Goal: Transaction & Acquisition: Purchase product/service

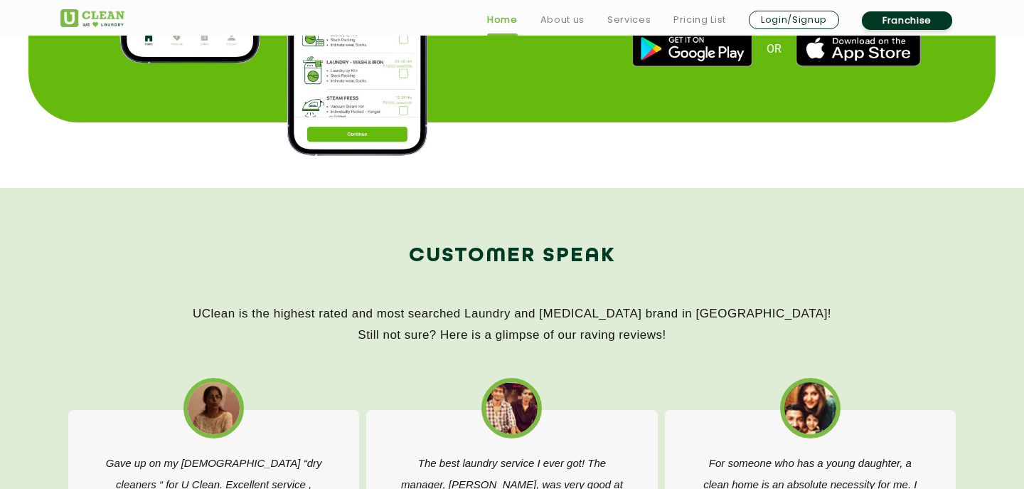
scroll to position [1985, 0]
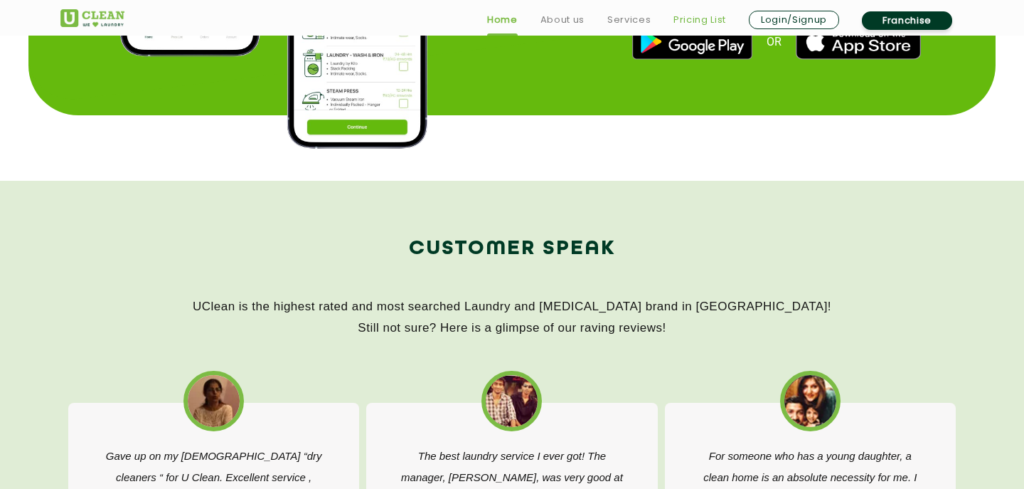
click at [689, 19] on link "Pricing List" at bounding box center [700, 19] width 53 height 17
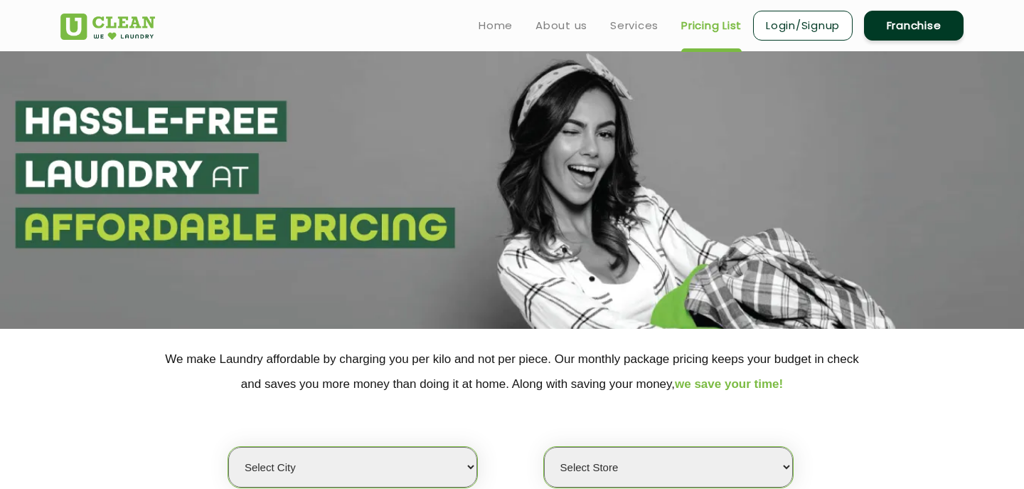
select select "0"
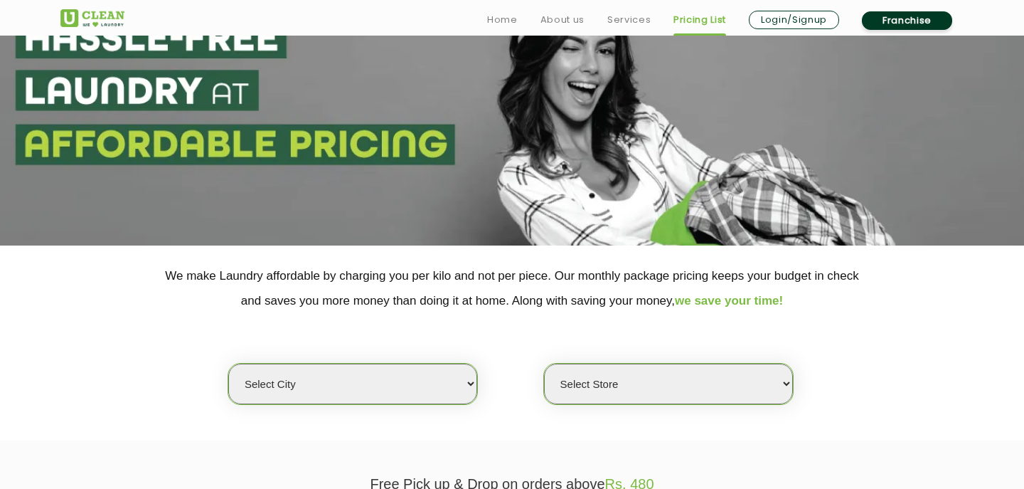
scroll to position [93, 0]
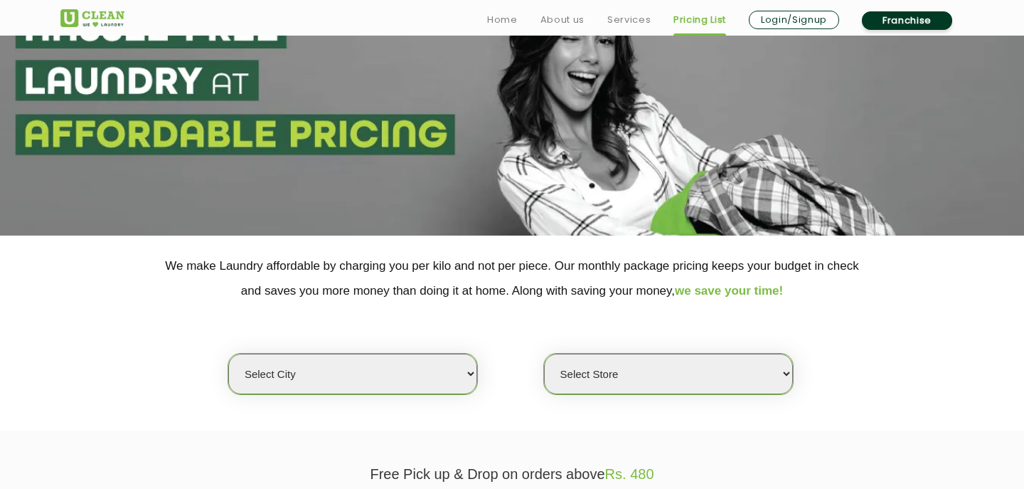
click at [445, 386] on select "Select city Aalo Agartala Agra Ahmedabad Akola Aligarh Alwar - UClean Select Am…" at bounding box center [352, 374] width 249 height 41
click at [638, 376] on select "Select Store" at bounding box center [668, 374] width 249 height 41
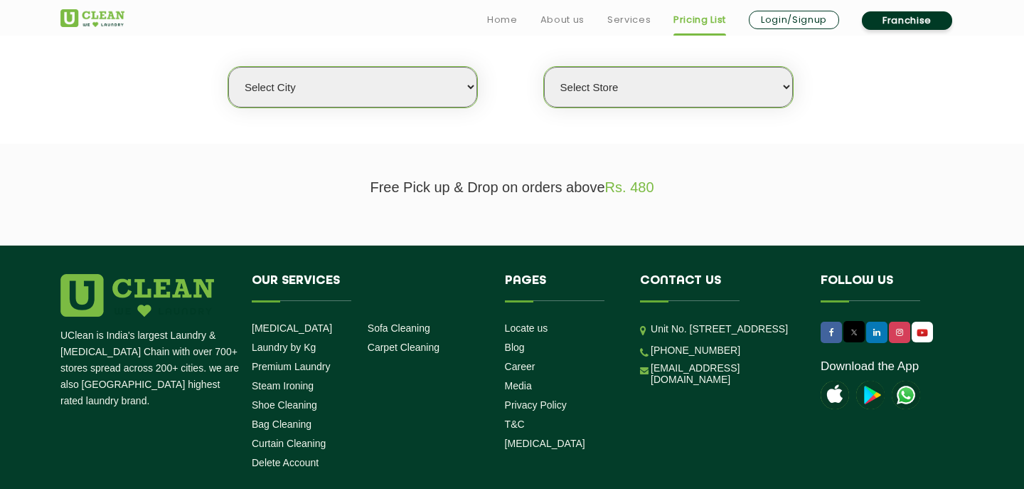
scroll to position [393, 0]
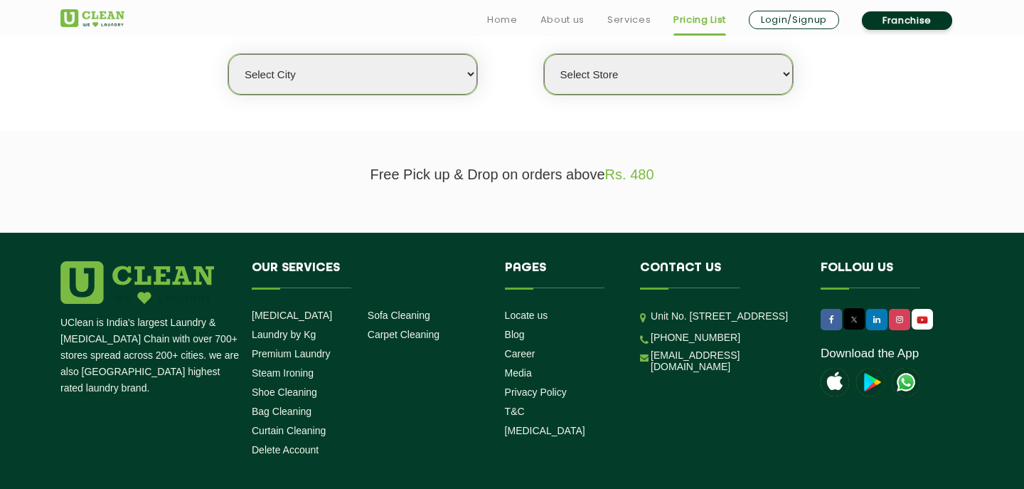
click at [482, 420] on li "Our Services Dry Cleaning Laundry by Kg Premium Laundry Steam Ironing Shoe Clea…" at bounding box center [367, 361] width 253 height 201
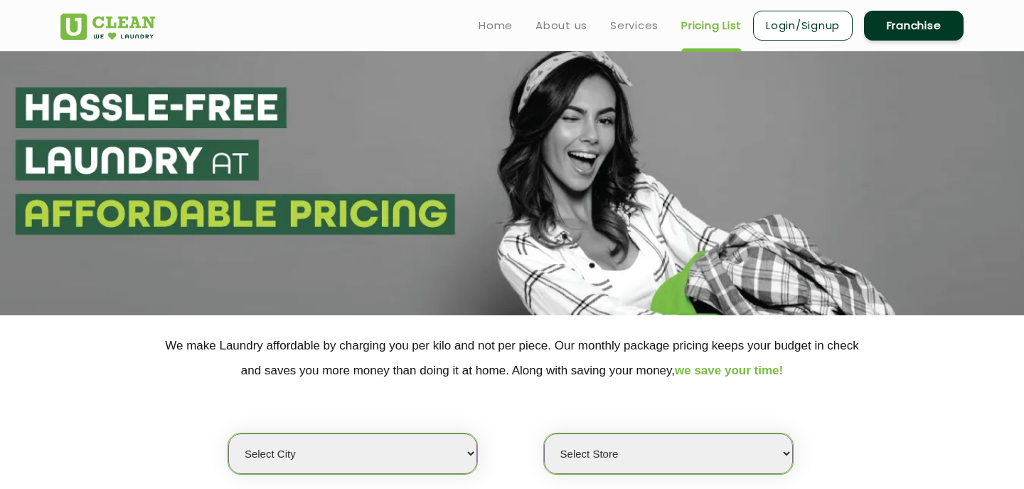
scroll to position [0, 0]
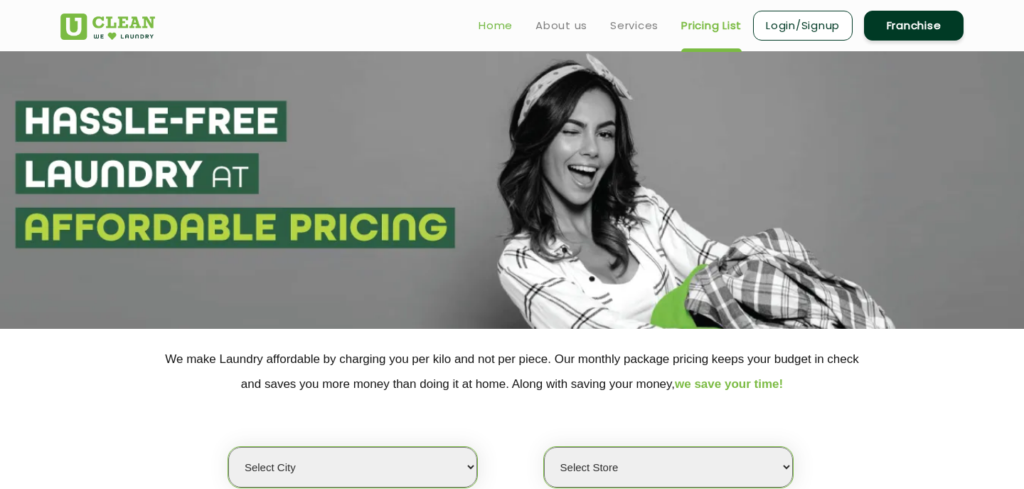
click at [492, 18] on link "Home" at bounding box center [496, 25] width 34 height 17
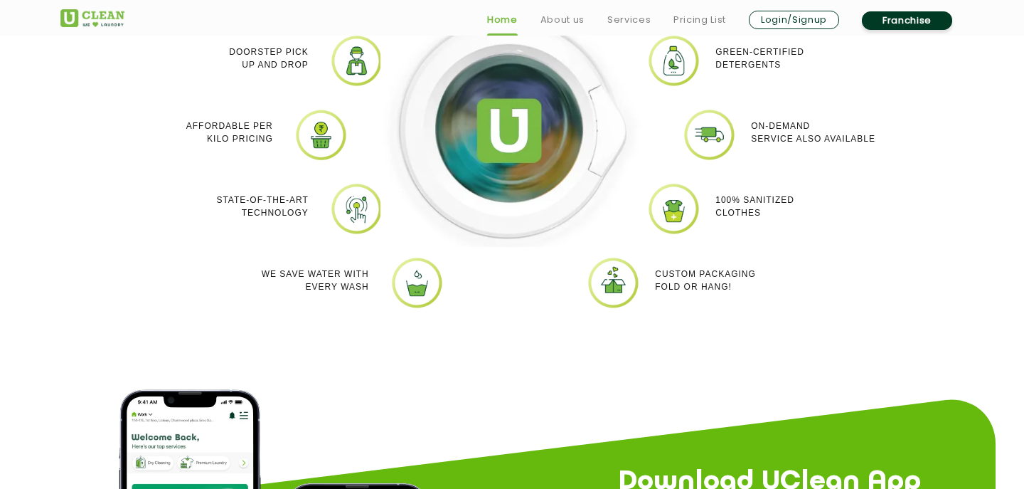
scroll to position [1366, 0]
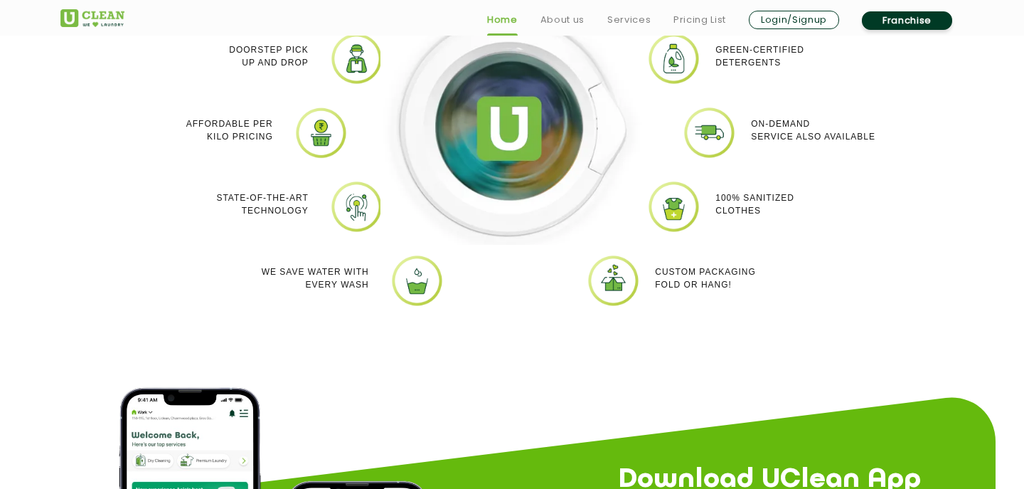
drag, startPoint x: 478, startPoint y: 161, endPoint x: 407, endPoint y: 238, distance: 104.2
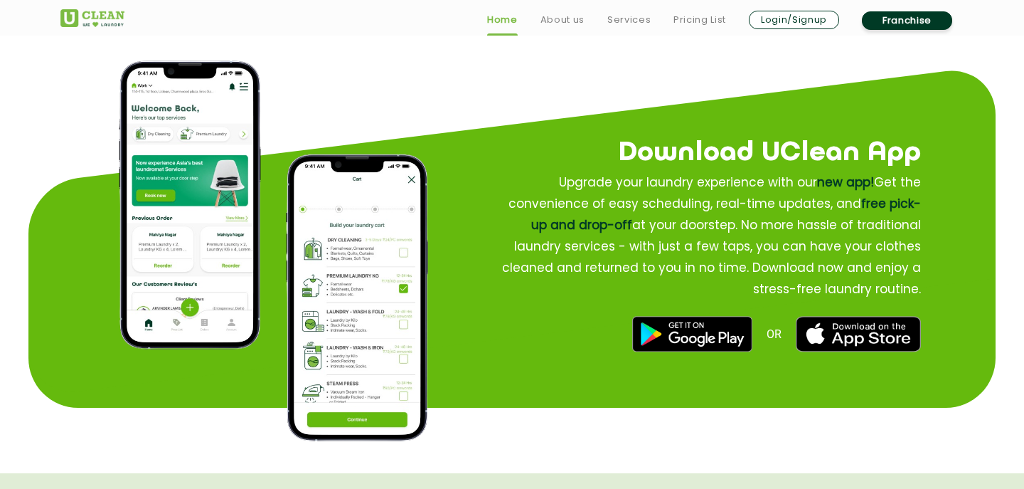
scroll to position [1757, 0]
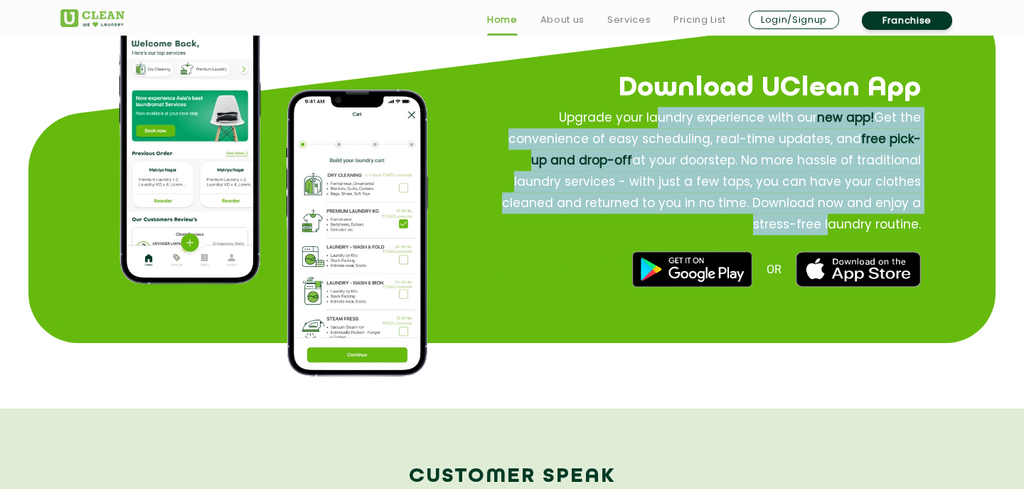
drag, startPoint x: 664, startPoint y: 229, endPoint x: 652, endPoint y: 110, distance: 119.5
click at [652, 110] on p "Upgrade your laundry experience with our new app! Get the convenience of easy s…" at bounding box center [707, 171] width 428 height 128
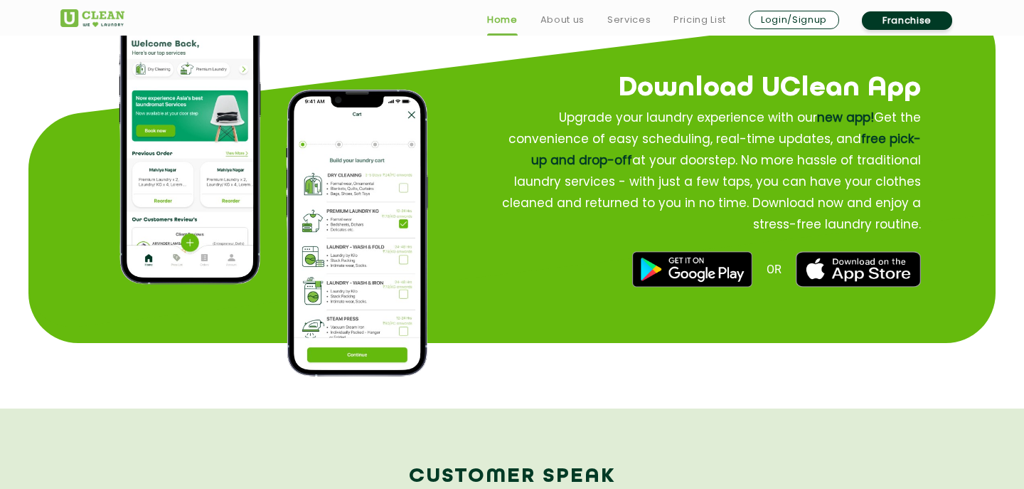
click at [601, 267] on div "OR" at bounding box center [683, 269] width 475 height 36
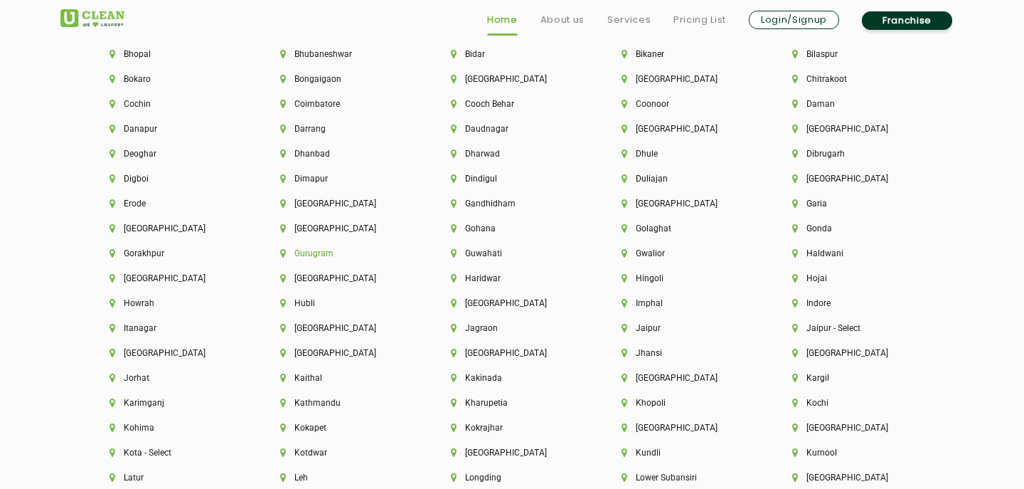
scroll to position [3248, 0]
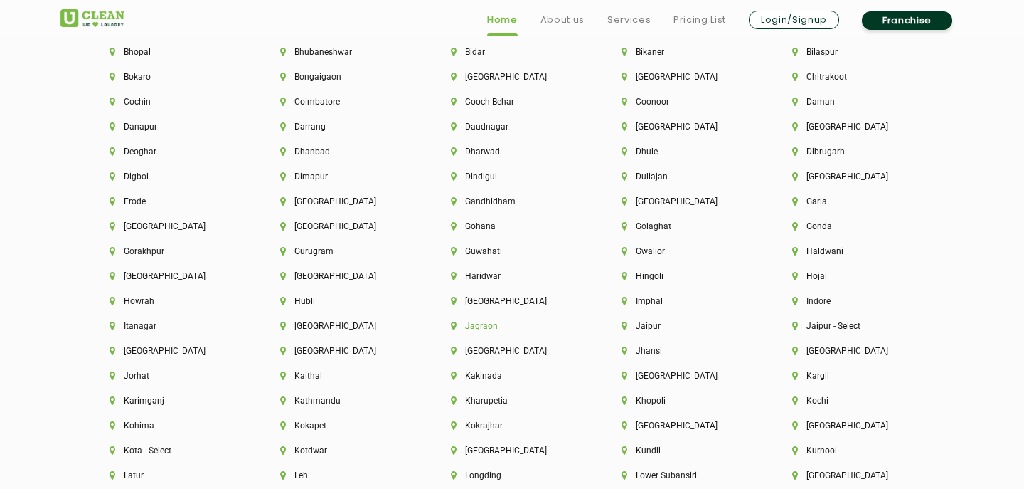
click at [462, 324] on li "Jagraon" at bounding box center [512, 326] width 122 height 10
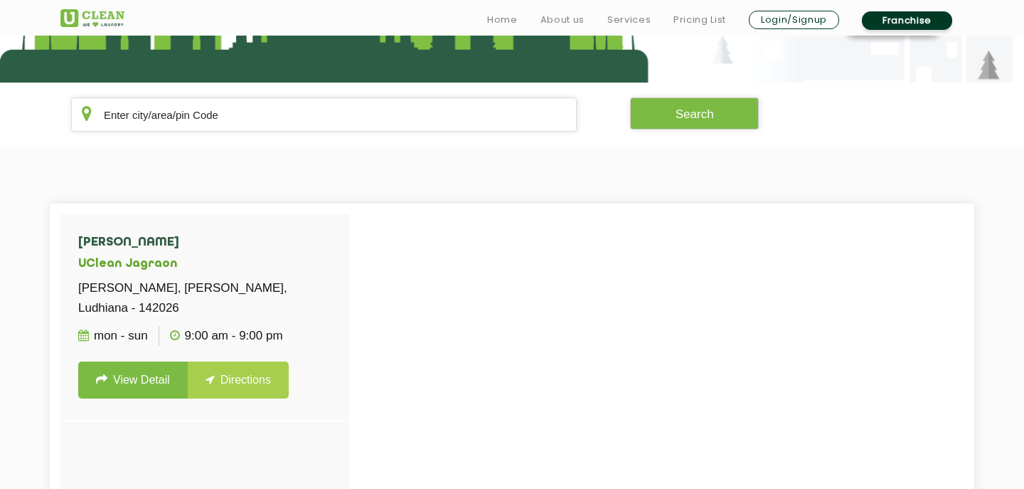
scroll to position [253, 0]
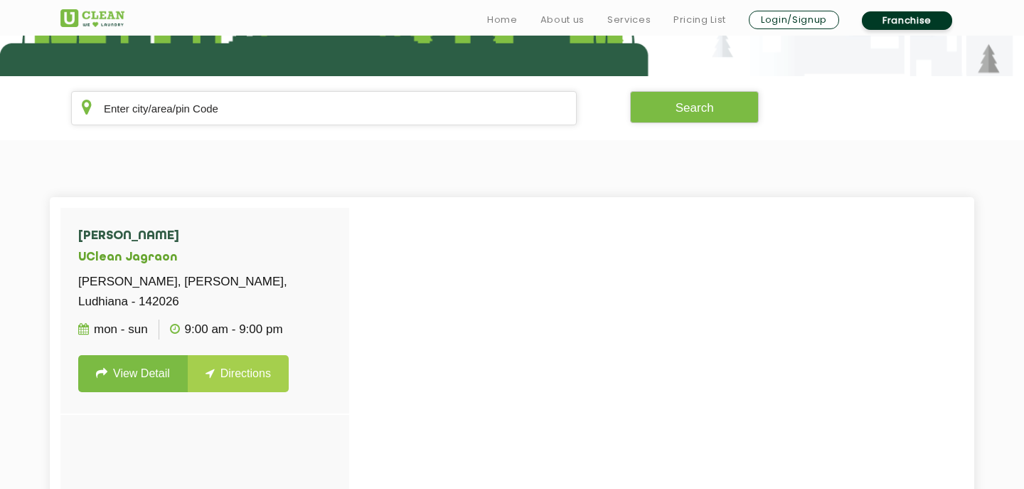
scroll to position [2304, 0]
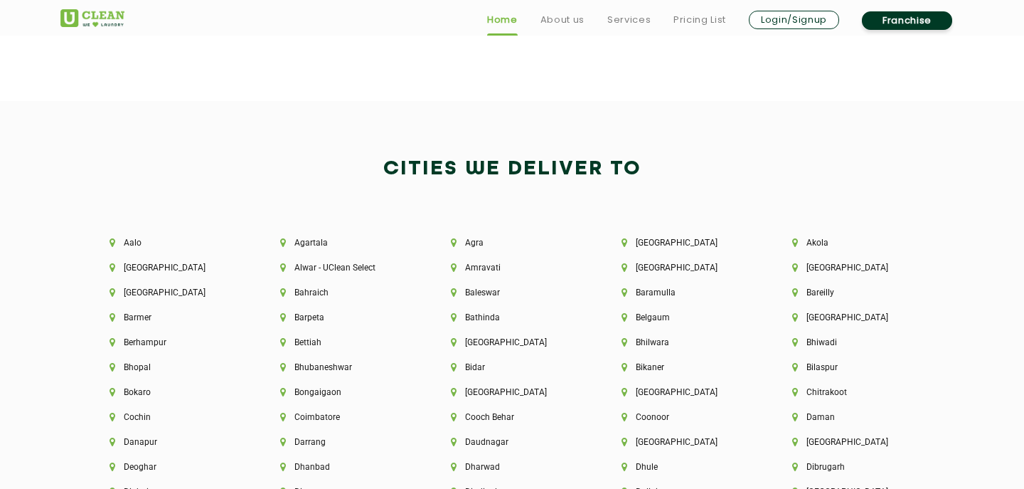
scroll to position [2934, 0]
click at [507, 388] on li "[GEOGRAPHIC_DATA]" at bounding box center [512, 391] width 122 height 10
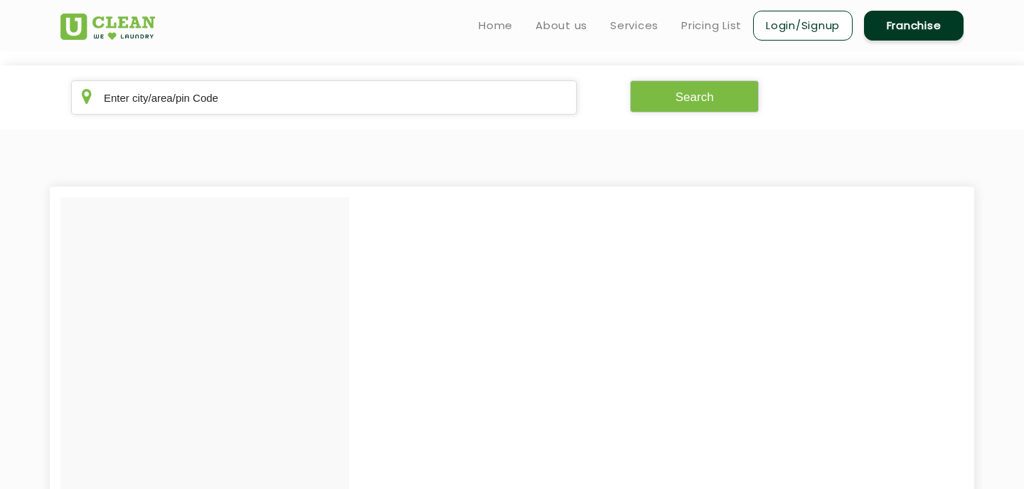
scroll to position [217, 0]
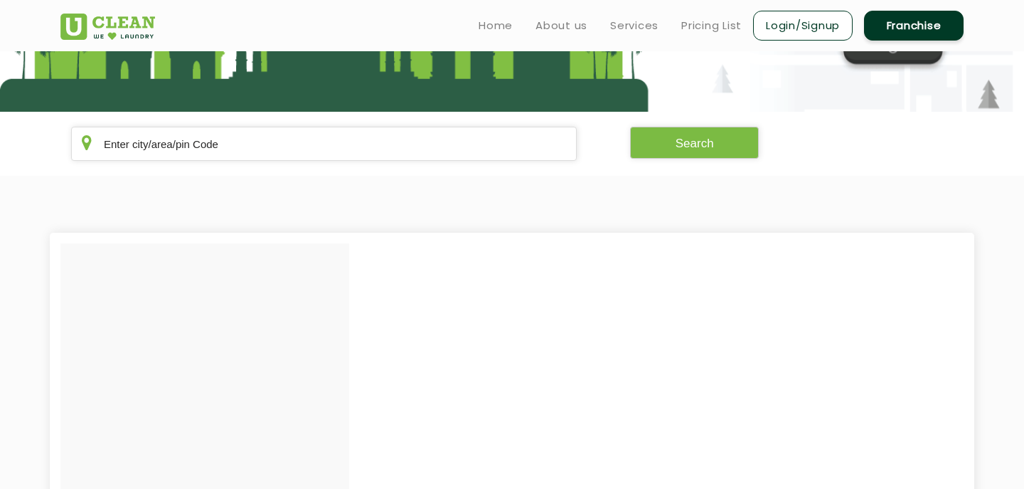
click at [884, 18] on link "Franchise" at bounding box center [914, 26] width 100 height 30
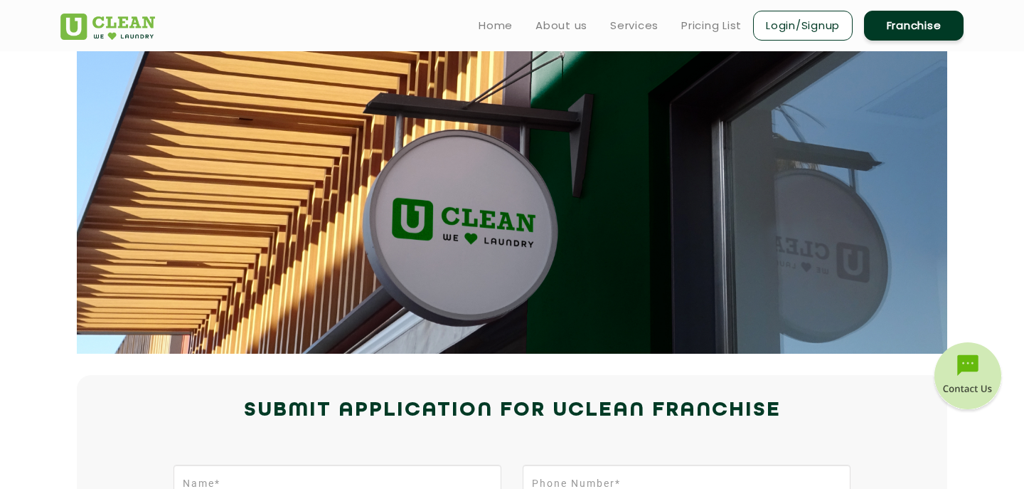
drag, startPoint x: 669, startPoint y: 245, endPoint x: 666, endPoint y: 152, distance: 93.2
click at [666, 152] on section at bounding box center [512, 202] width 871 height 302
click at [496, 20] on link "Home" at bounding box center [496, 25] width 34 height 17
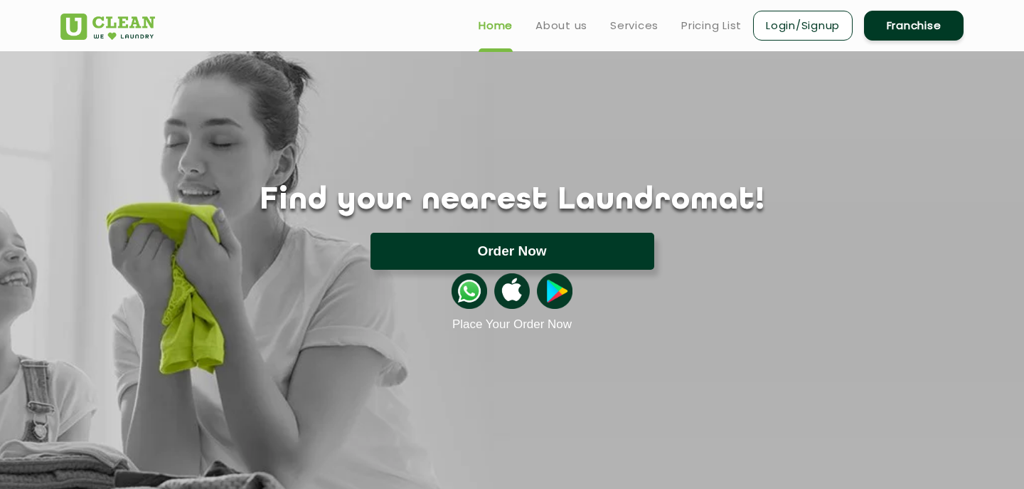
click at [487, 244] on button "Order Now" at bounding box center [513, 251] width 284 height 37
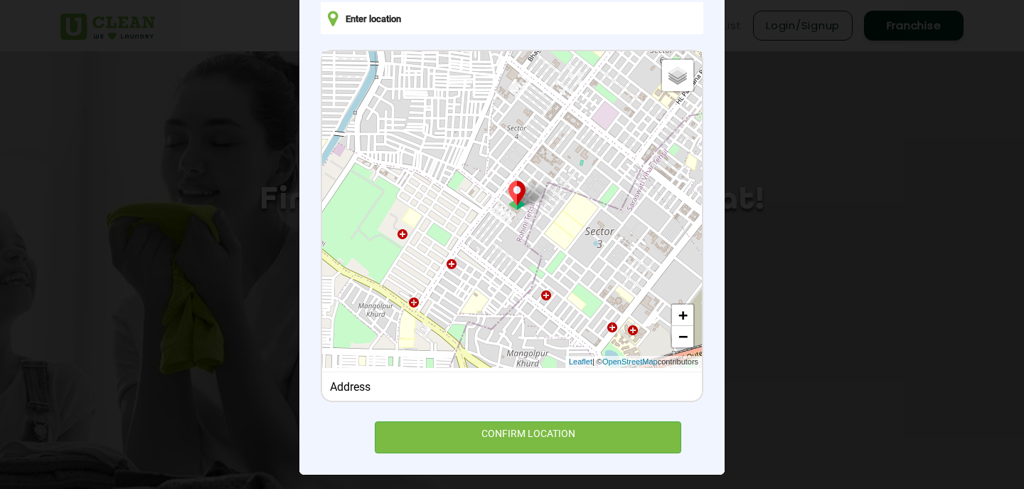
scroll to position [153, 0]
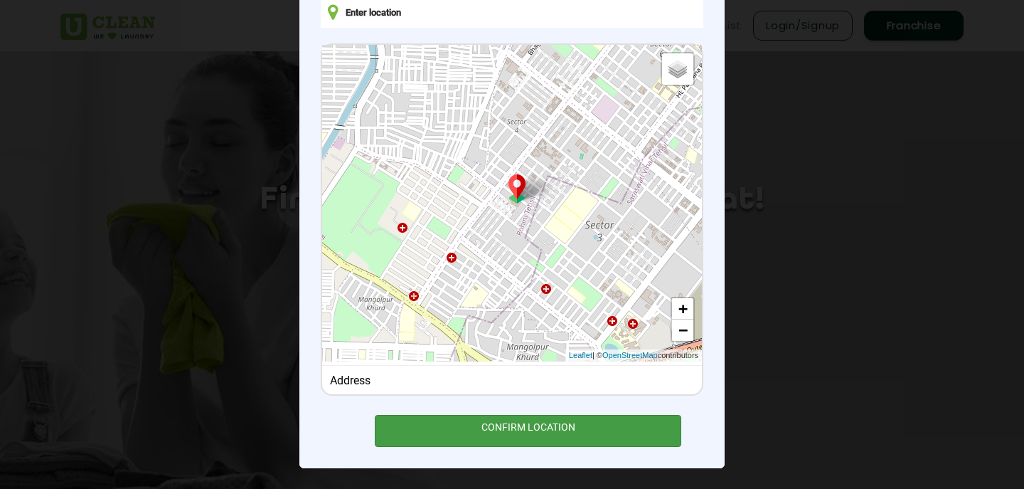
click at [519, 420] on div "CONFIRM LOCATION" at bounding box center [528, 431] width 307 height 32
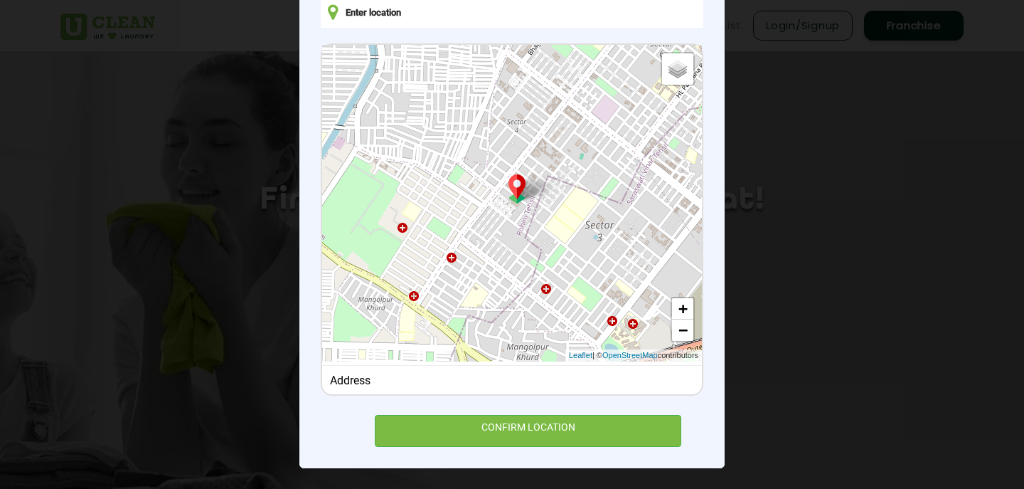
click at [447, 386] on div "Address" at bounding box center [512, 379] width 380 height 29
click at [364, 373] on div "Address" at bounding box center [512, 380] width 365 height 14
click at [364, 374] on div "Address" at bounding box center [512, 380] width 365 height 14
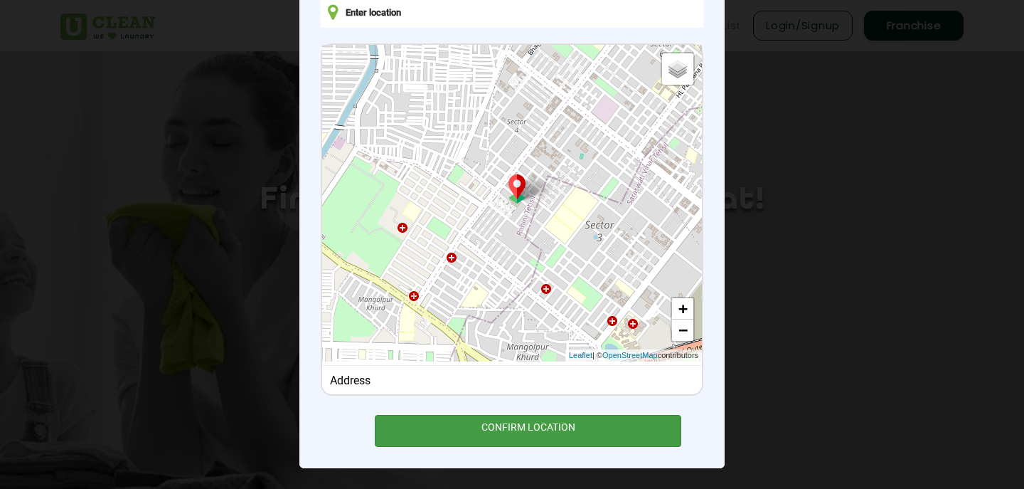
click at [418, 420] on div "CONFIRM LOCATION" at bounding box center [528, 431] width 307 height 32
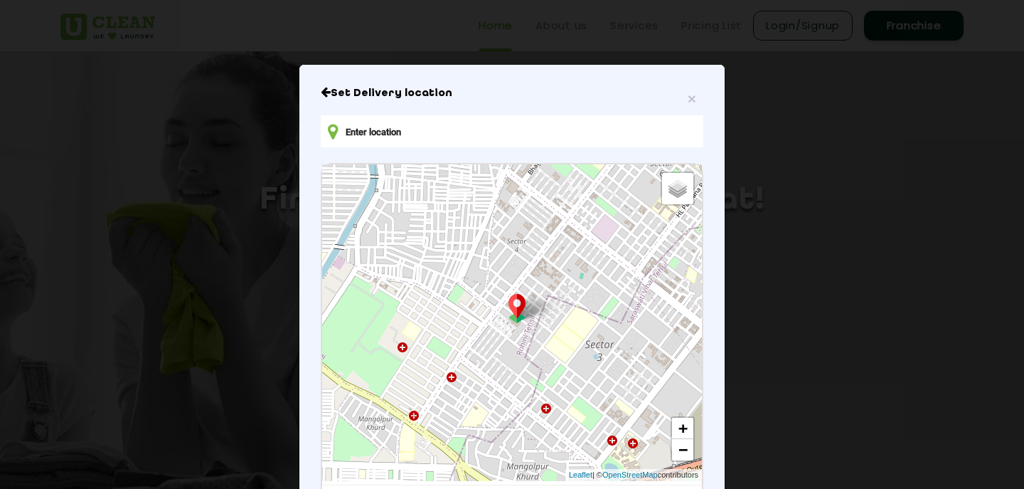
scroll to position [31, 0]
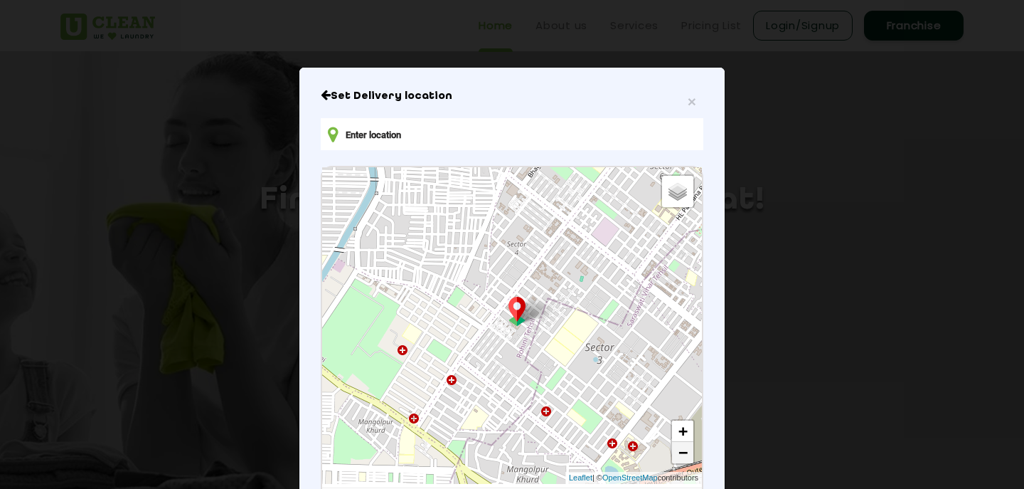
click at [681, 443] on link "−" at bounding box center [682, 452] width 21 height 21
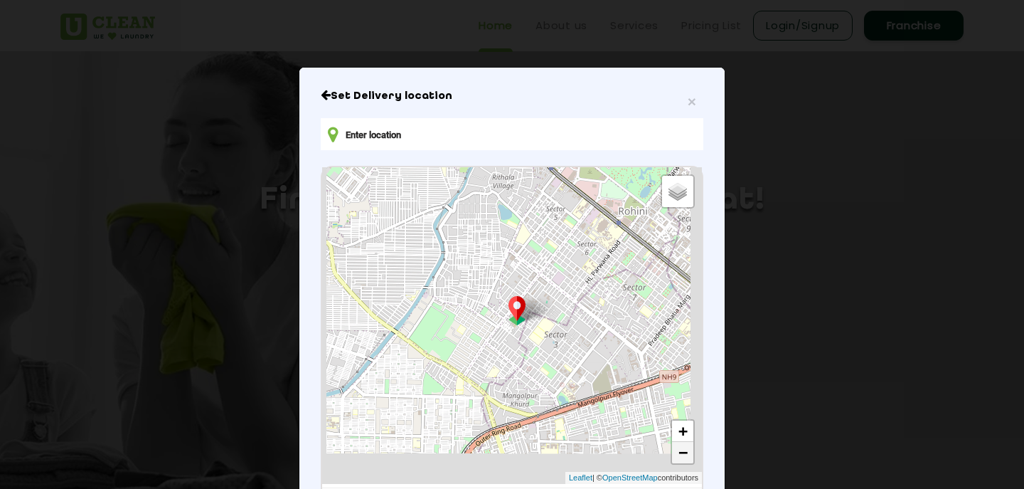
click at [681, 443] on link "−" at bounding box center [682, 452] width 21 height 21
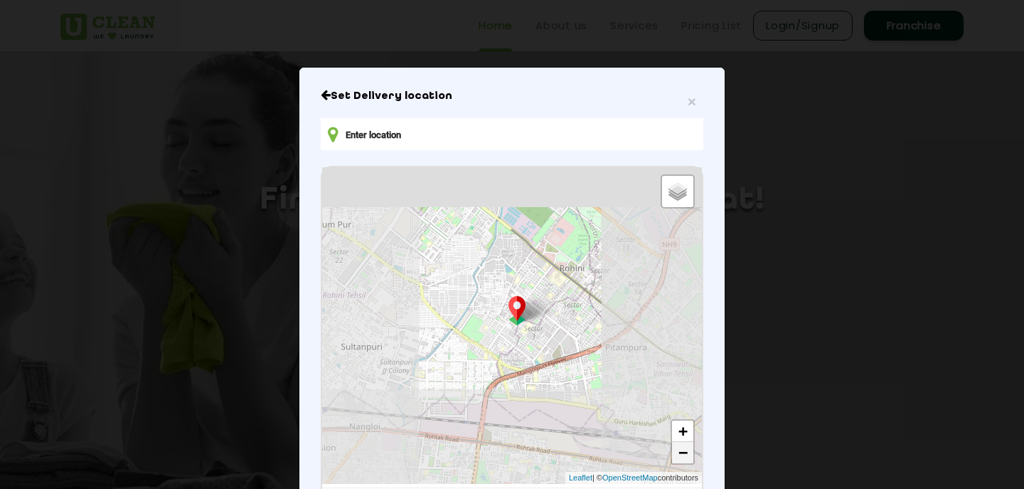
click at [681, 443] on link "−" at bounding box center [682, 452] width 21 height 21
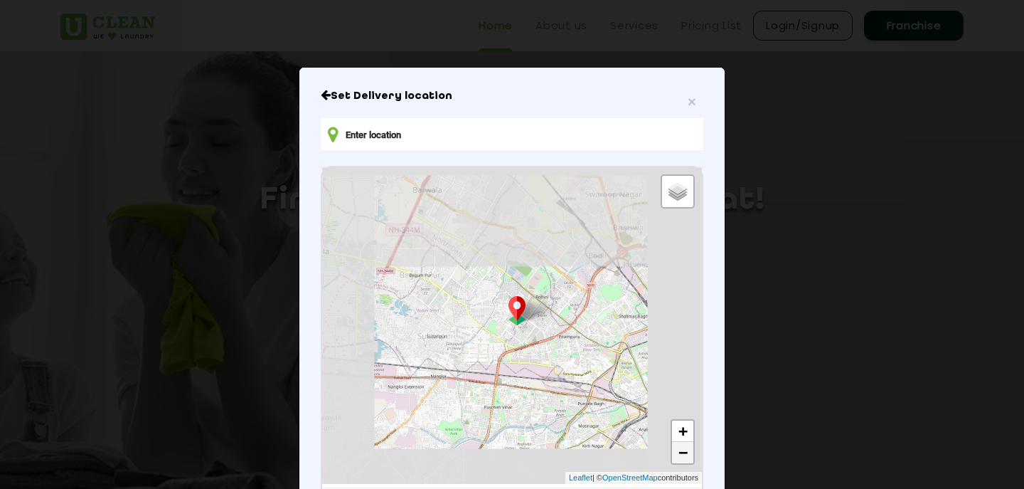
click at [681, 443] on link "−" at bounding box center [682, 452] width 21 height 21
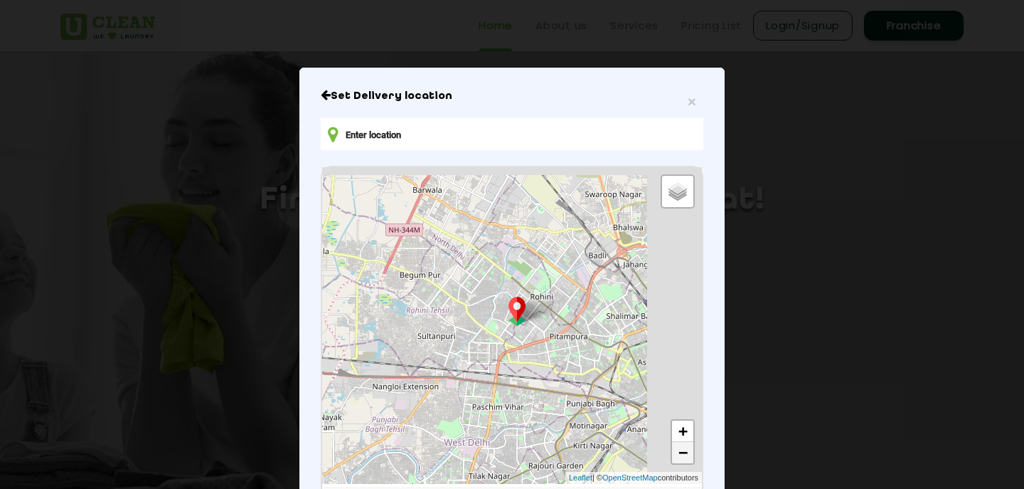
click at [681, 443] on link "−" at bounding box center [682, 452] width 21 height 21
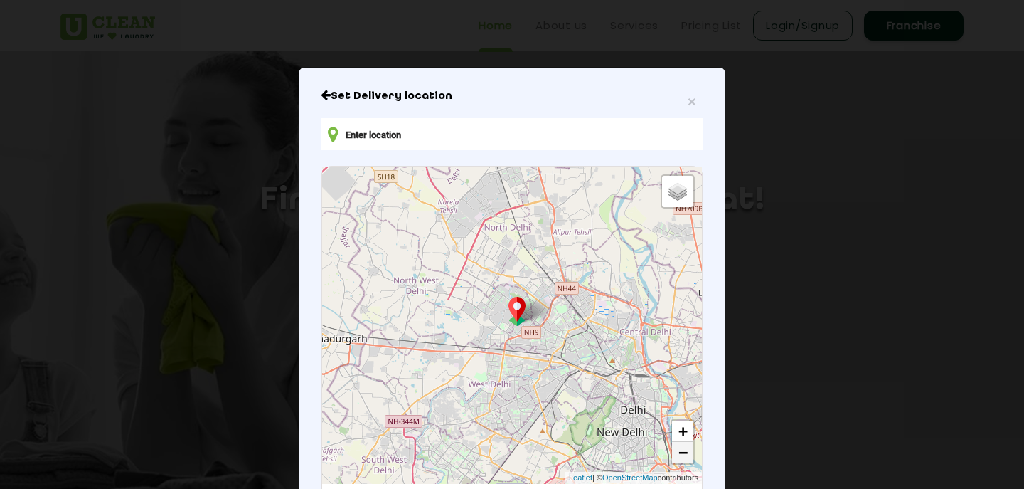
click at [681, 443] on link "−" at bounding box center [682, 452] width 21 height 21
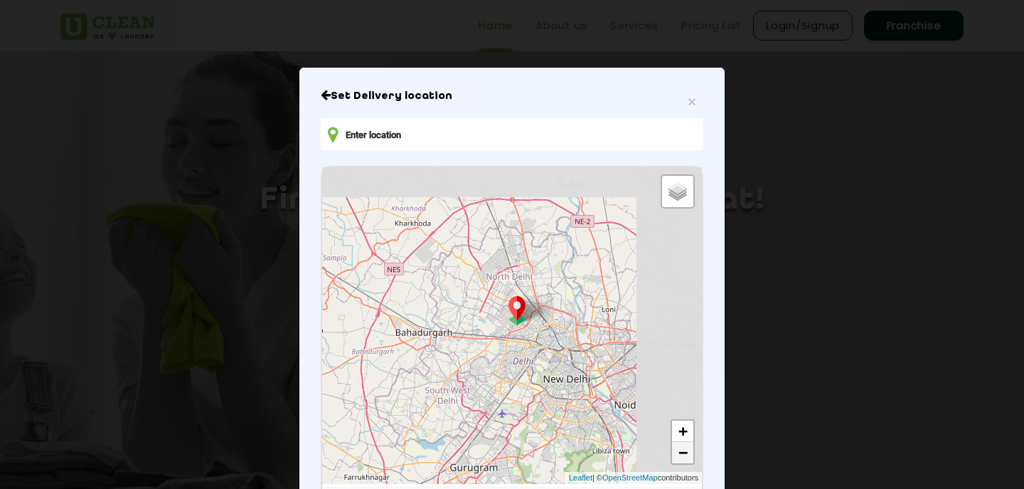
click at [681, 443] on link "−" at bounding box center [682, 452] width 21 height 21
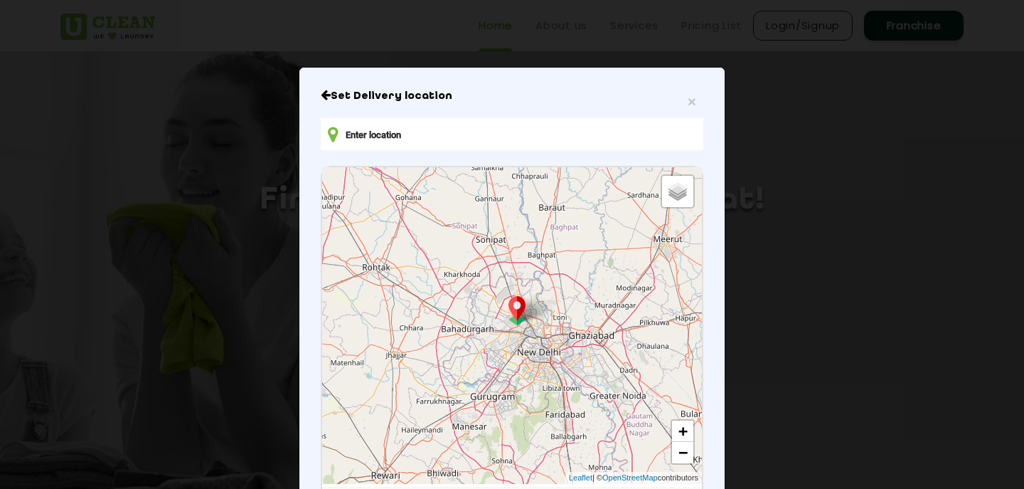
click at [647, 206] on div "Default Satellite + − Leaflet | © OpenStreetMap contributors" at bounding box center [512, 325] width 380 height 317
click at [571, 137] on input "text" at bounding box center [512, 134] width 383 height 32
click at [684, 102] on div "Set Delivery location Default Satellite + − Leaflet | © OpenStreetMap contribut…" at bounding box center [512, 329] width 383 height 480
click at [693, 99] on span "×" at bounding box center [692, 101] width 9 height 16
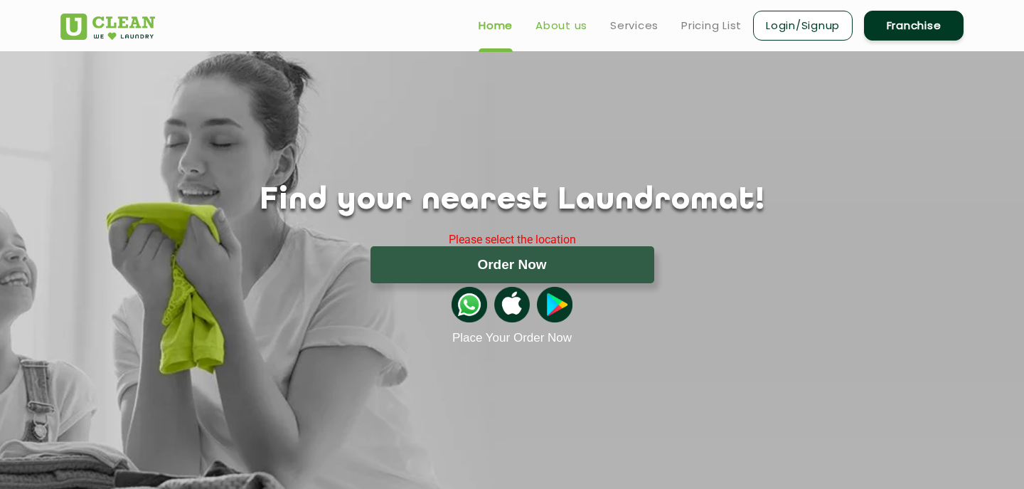
click at [563, 28] on link "About us" at bounding box center [562, 25] width 52 height 17
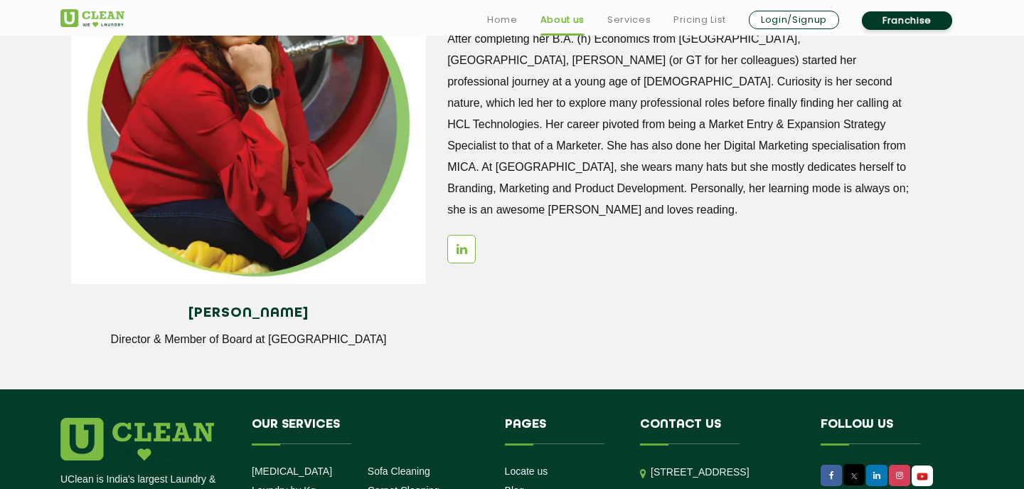
scroll to position [1805, 0]
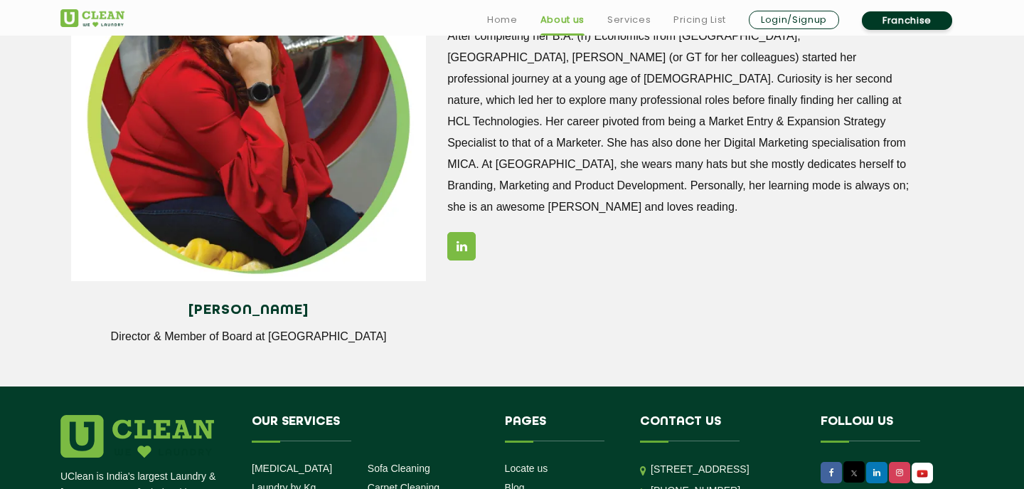
click at [464, 240] on icon at bounding box center [462, 246] width 11 height 12
